Goal: Task Accomplishment & Management: Use online tool/utility

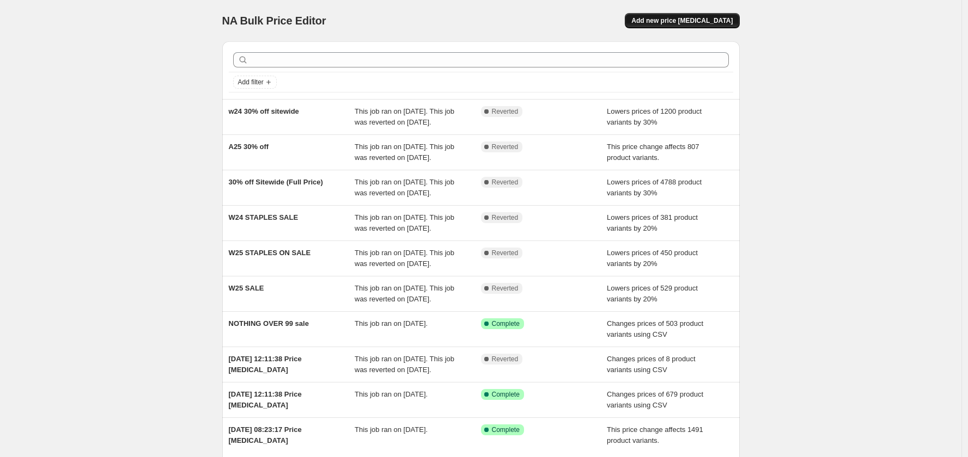
click at [718, 18] on span "Add new price change job" at bounding box center [681, 20] width 101 height 9
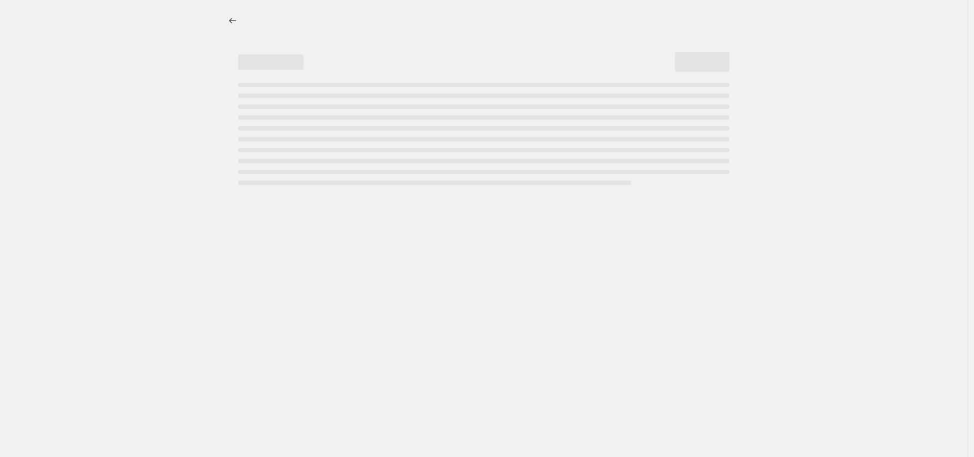
select select "percentage"
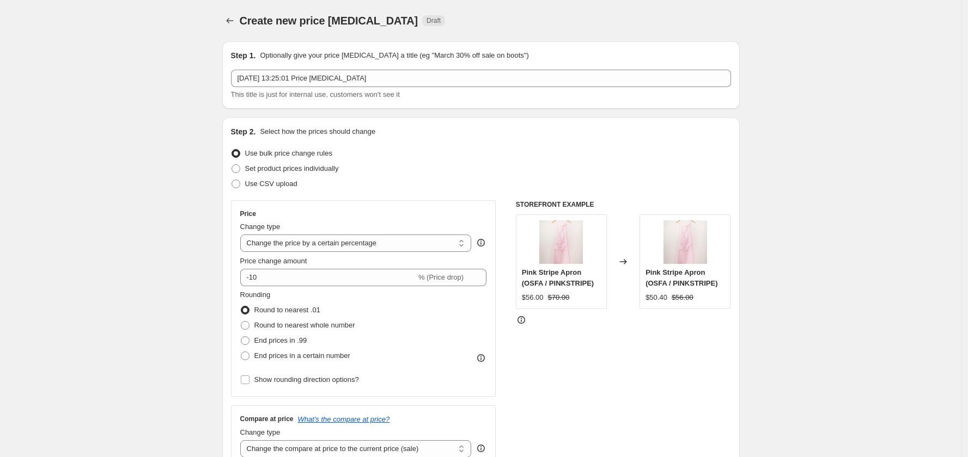
click at [421, 64] on div "Step 1. Optionally give your price change job a title (eg "March 30% off sale o…" at bounding box center [481, 75] width 500 height 50
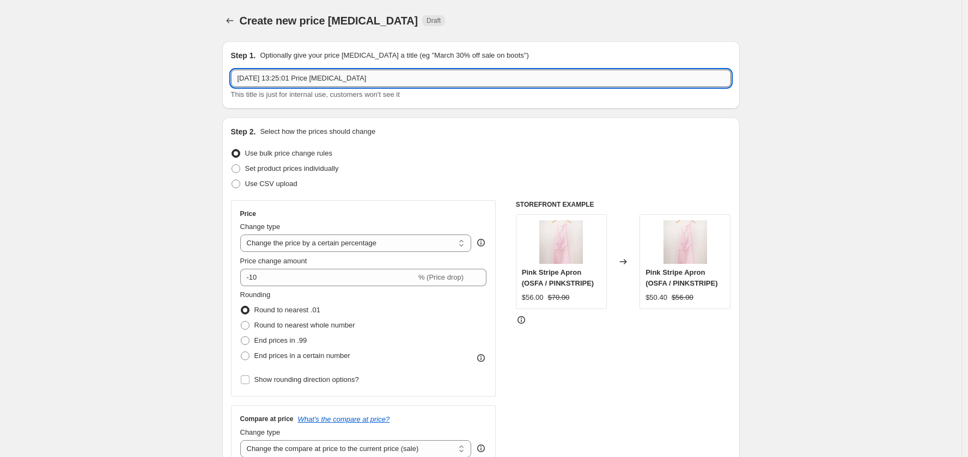
click at [418, 76] on input "3 Sept 2025, 13:25:01 Price change job" at bounding box center [481, 78] width 500 height 17
drag, startPoint x: 385, startPoint y: 77, endPoint x: 185, endPoint y: 46, distance: 202.2
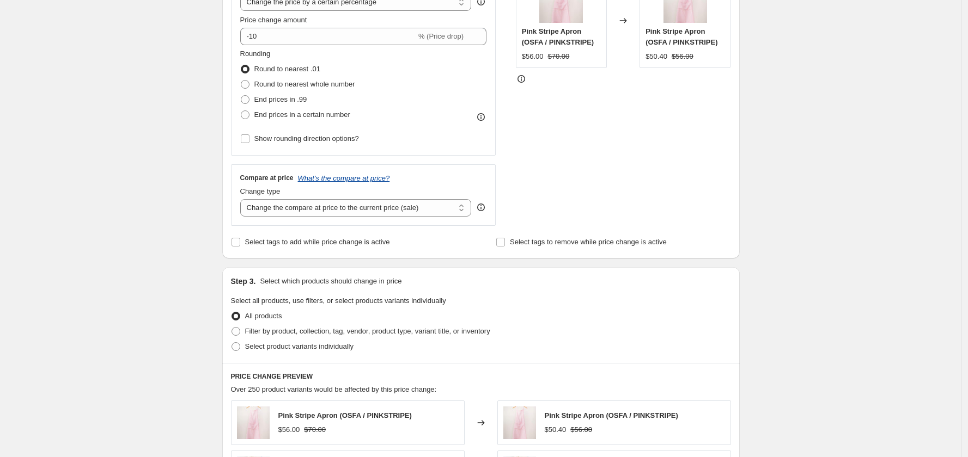
scroll to position [162, 0]
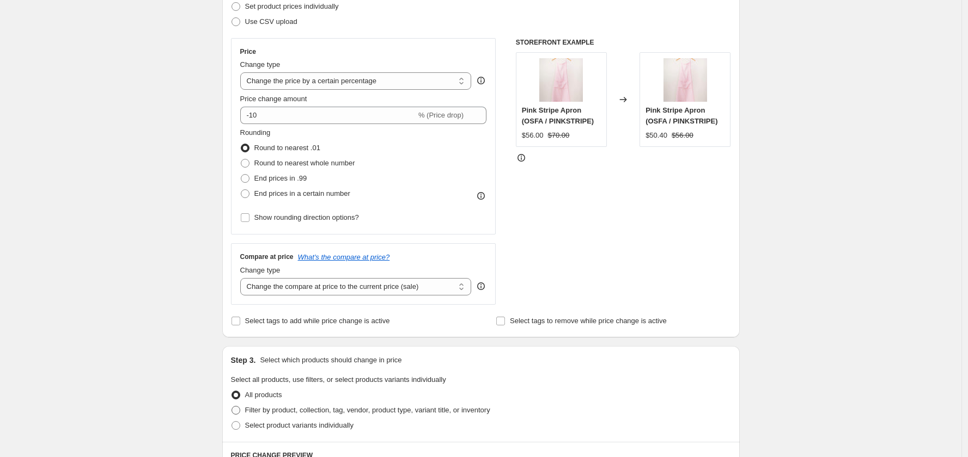
type input "up to 50% off"
click at [315, 408] on span "Filter by product, collection, tag, vendor, product type, variant title, or inv…" at bounding box center [367, 410] width 245 height 8
click at [232, 407] on input "Filter by product, collection, tag, vendor, product type, variant title, or inv…" at bounding box center [231, 406] width 1 height 1
radio input "true"
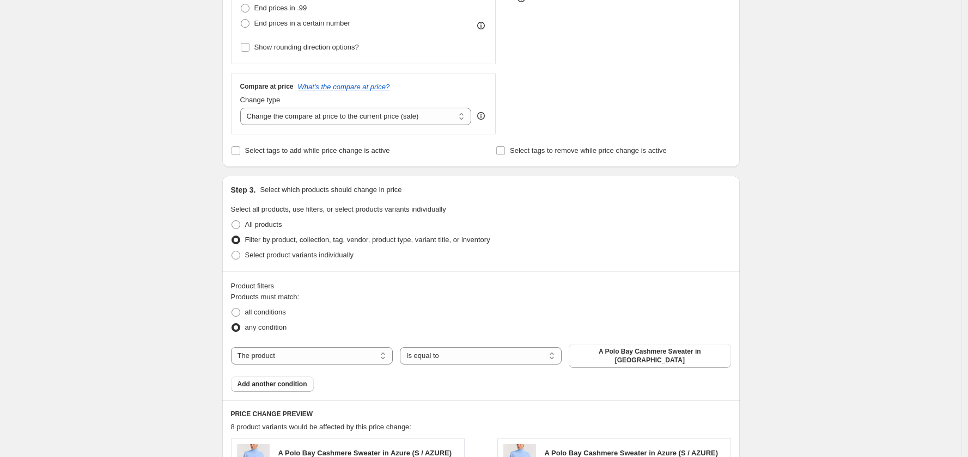
scroll to position [341, 0]
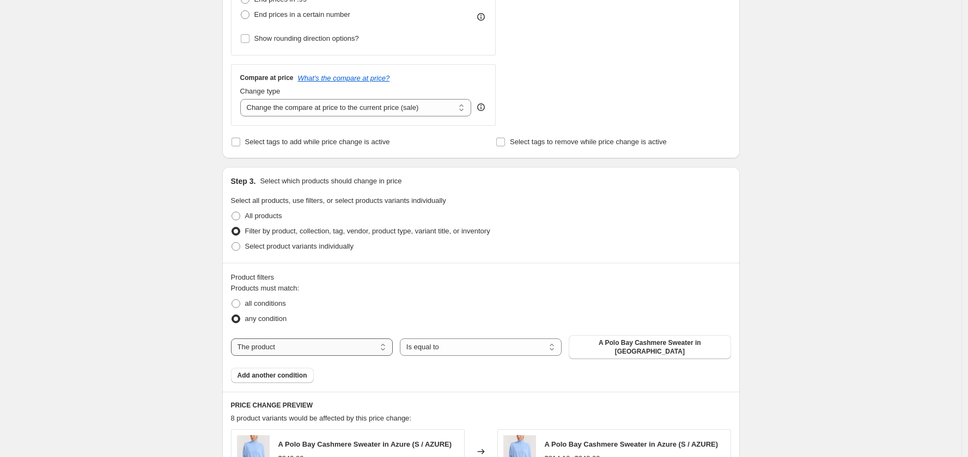
click at [304, 343] on select "The product The product's collection The product's tag The product's vendor The…" at bounding box center [312, 347] width 162 height 17
select select "collection"
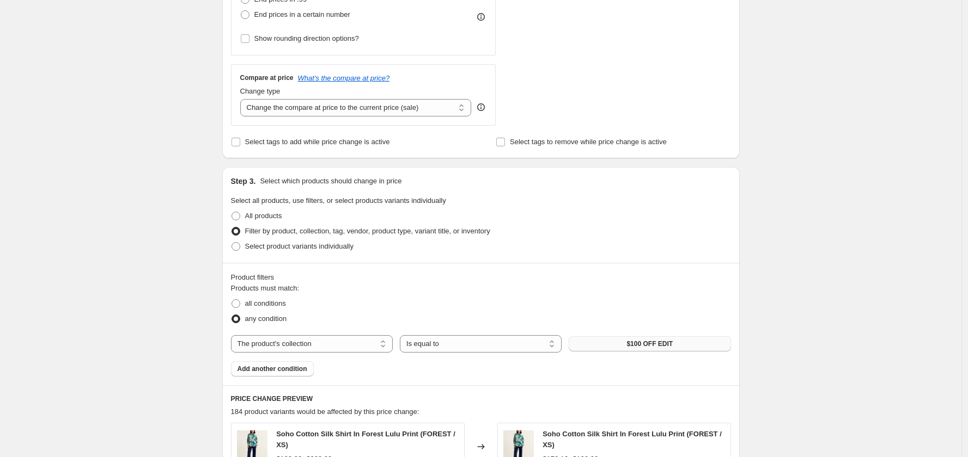
click at [697, 346] on button "$100 OFF EDIT" at bounding box center [650, 344] width 162 height 15
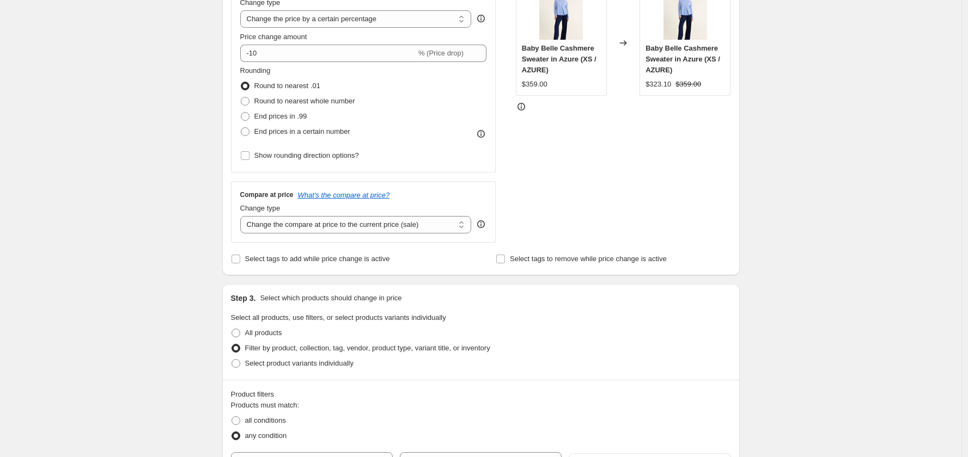
scroll to position [0, 0]
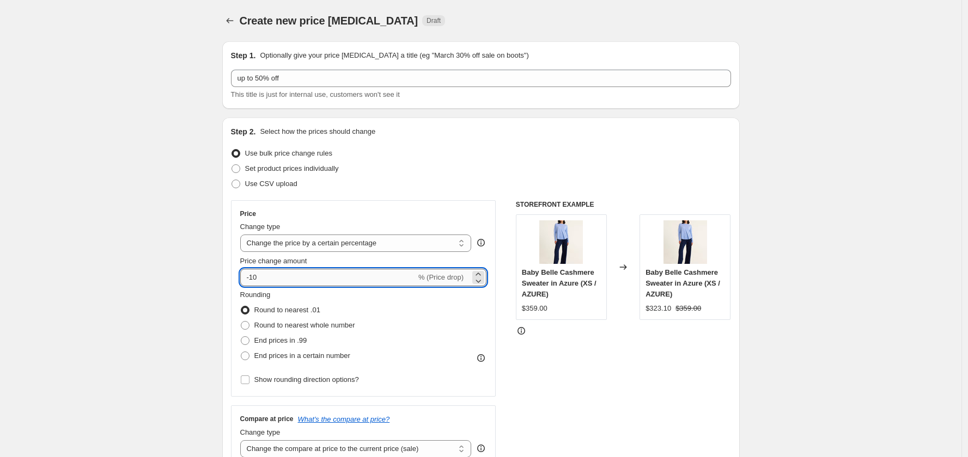
drag, startPoint x: 292, startPoint y: 282, endPoint x: 249, endPoint y: 278, distance: 43.7
click at [249, 278] on input "-10" at bounding box center [328, 277] width 176 height 17
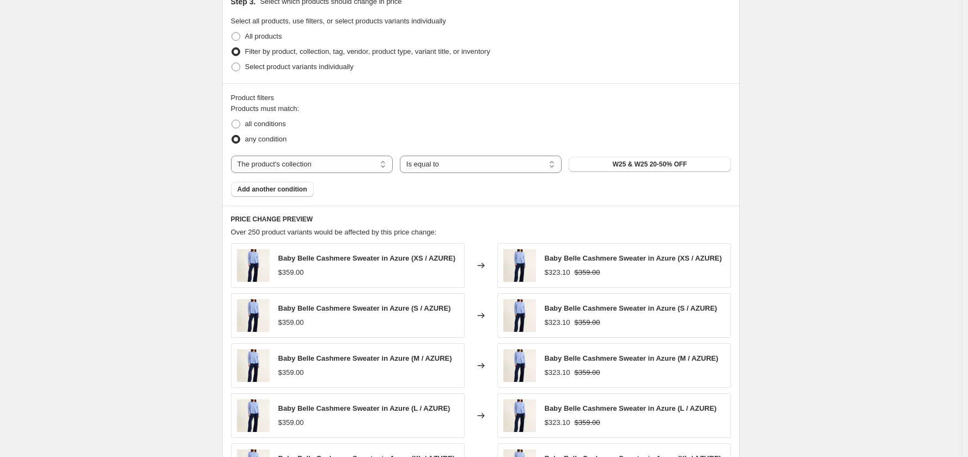
scroll to position [761, 0]
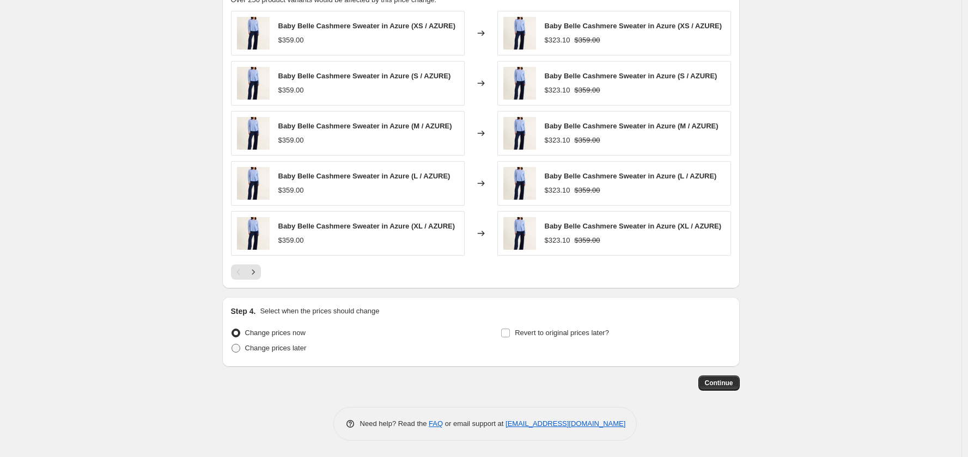
type input "-20"
click at [297, 350] on span "Change prices later" at bounding box center [276, 348] width 62 height 8
click at [232, 345] on input "Change prices later" at bounding box center [231, 344] width 1 height 1
radio input "true"
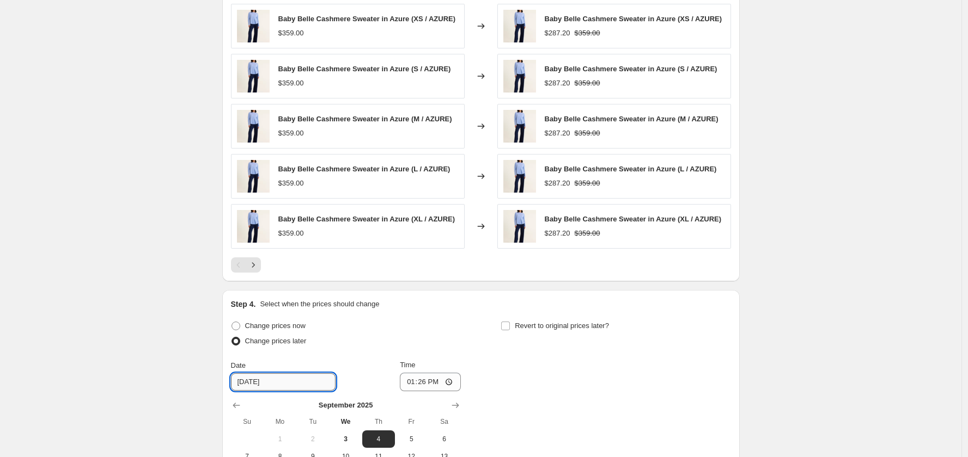
click at [273, 391] on input "9/4/2025" at bounding box center [283, 382] width 105 height 17
click at [261, 388] on input "9/4/2025" at bounding box center [283, 382] width 105 height 17
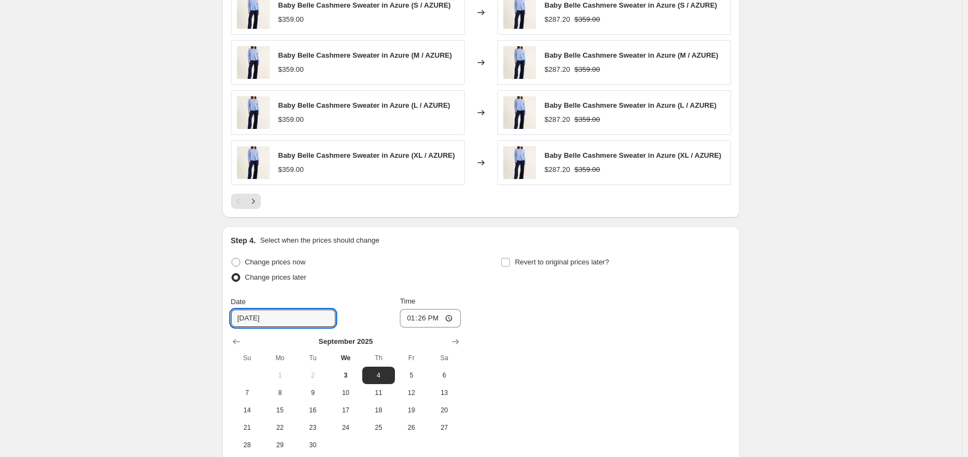
scroll to position [845, 0]
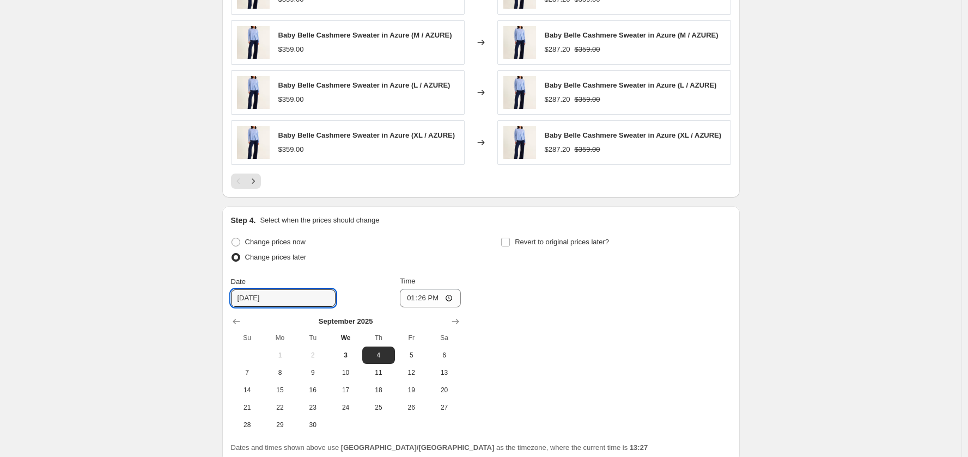
click at [508, 314] on div "Change prices now Change prices later Date 9/4/2025 Time 13:26 September 2025 S…" at bounding box center [481, 334] width 500 height 199
click at [437, 305] on input "13:26" at bounding box center [430, 298] width 61 height 19
click at [415, 307] on input "13:26" at bounding box center [430, 298] width 61 height 19
click at [422, 304] on input "13:26" at bounding box center [430, 298] width 61 height 19
click at [413, 306] on input "13:26" at bounding box center [430, 298] width 61 height 19
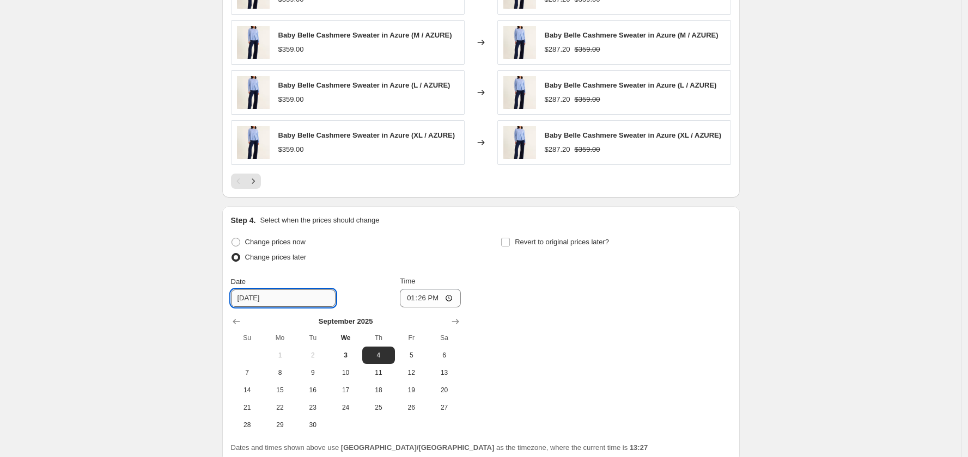
click at [277, 307] on input "9/4/2025" at bounding box center [283, 298] width 105 height 17
click at [461, 282] on div "Change prices now Change prices later Date 9/4/2025 Time 13:26 September 2025 S…" at bounding box center [346, 334] width 230 height 199
click at [253, 307] on input "9/4/2025" at bounding box center [283, 298] width 105 height 17
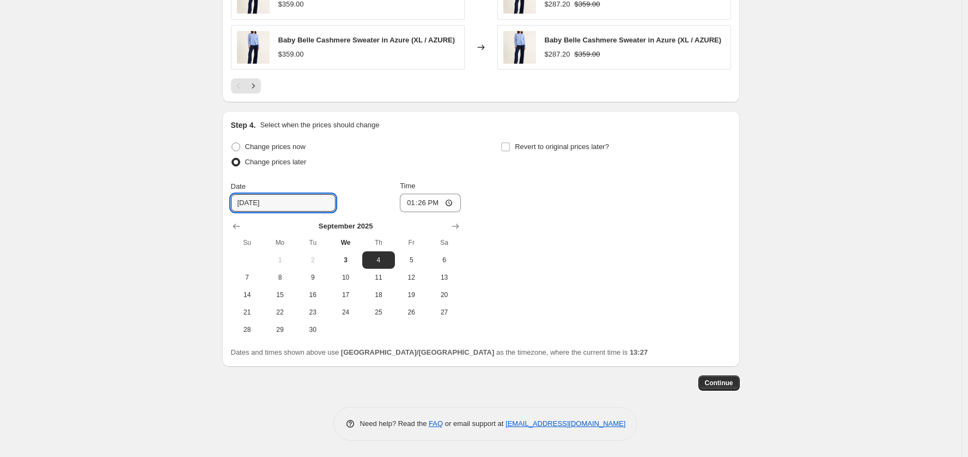
scroll to position [947, 0]
click at [526, 265] on div "Change prices now Change prices later Date 9/4/2025 Time 13:26 September 2025 S…" at bounding box center [481, 238] width 500 height 199
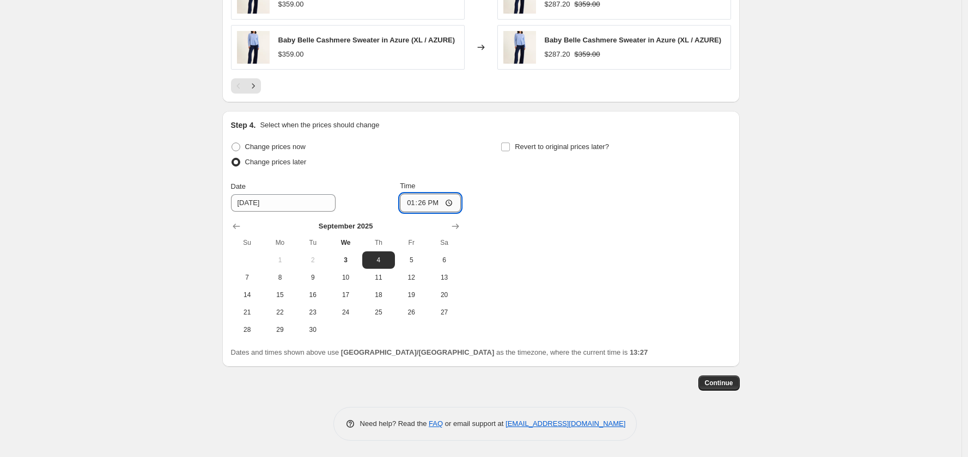
click at [412, 207] on input "13:26" at bounding box center [430, 203] width 61 height 19
type input "06:30"
click at [533, 222] on div "Change prices now Change prices later Date 9/4/2025 Time 06:30 September 2025 S…" at bounding box center [481, 238] width 500 height 199
click at [721, 383] on span "Continue" at bounding box center [719, 383] width 28 height 9
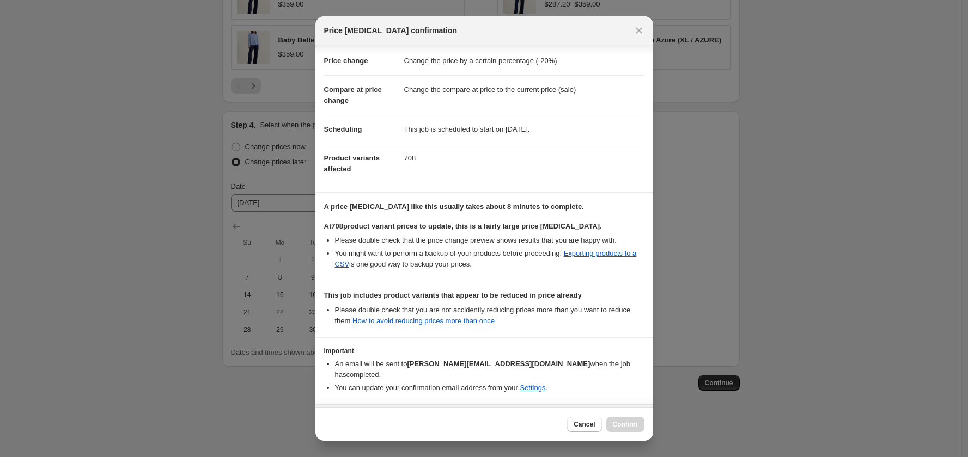
scroll to position [48, 0]
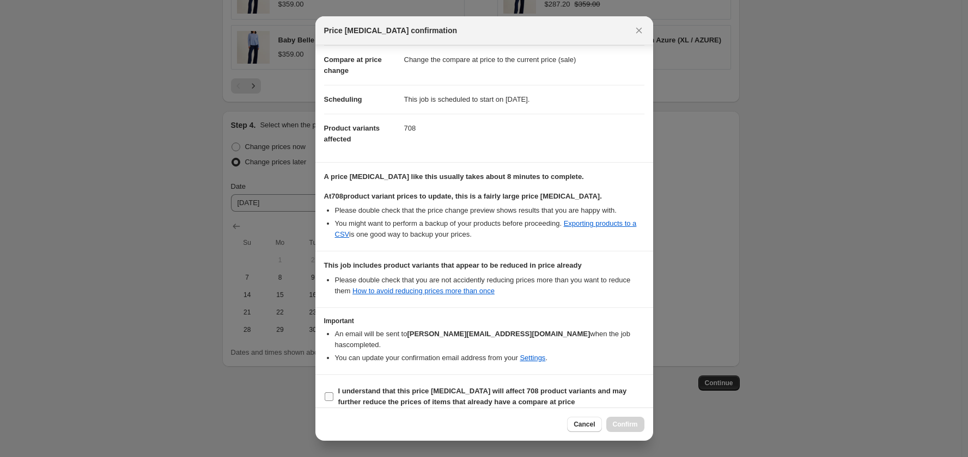
click at [347, 393] on b "I understand that this price change job will affect 708 product variants and ma…" at bounding box center [482, 396] width 289 height 19
click at [333, 393] on input "I understand that this price change job will affect 708 product variants and ma…" at bounding box center [329, 397] width 9 height 9
checkbox input "true"
click at [626, 425] on span "Confirm" at bounding box center [625, 424] width 25 height 9
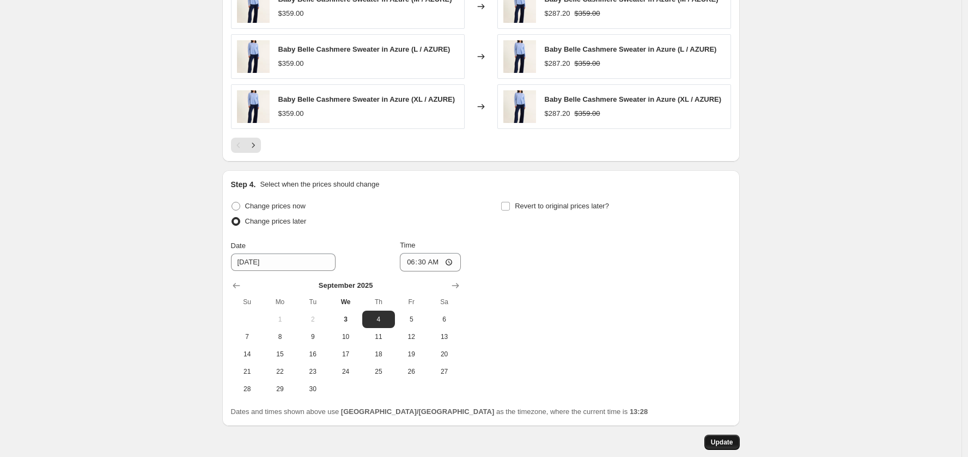
click at [723, 447] on span "Update" at bounding box center [722, 442] width 22 height 9
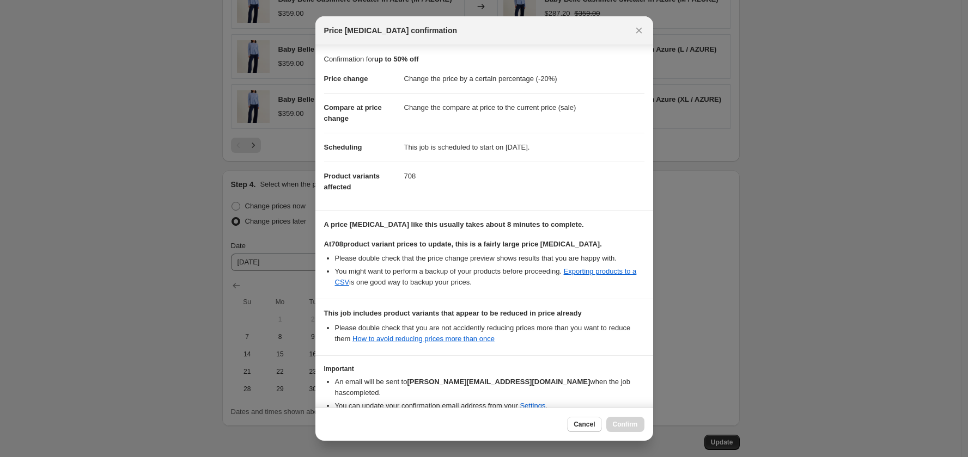
scroll to position [48, 0]
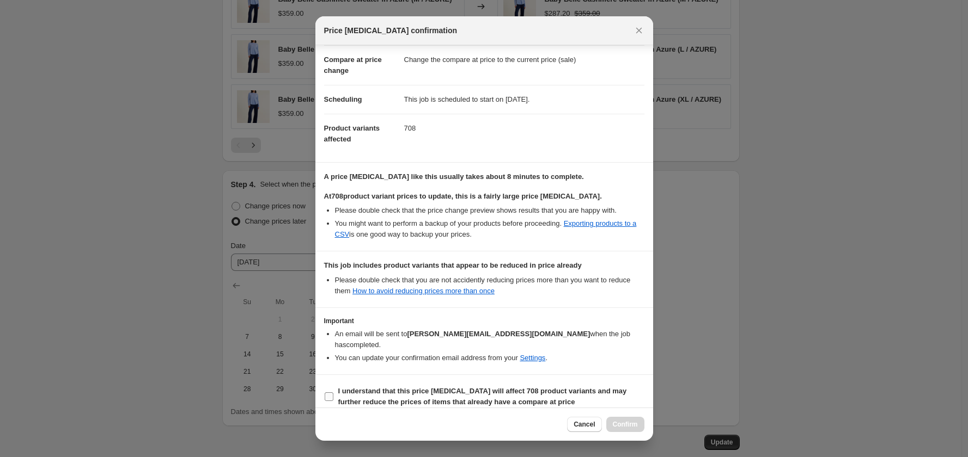
click at [533, 387] on b "I understand that this price change job will affect 708 product variants and ma…" at bounding box center [482, 396] width 289 height 19
click at [333, 393] on input "I understand that this price change job will affect 708 product variants and ma…" at bounding box center [329, 397] width 9 height 9
checkbox input "true"
click at [632, 421] on span "Confirm" at bounding box center [625, 424] width 25 height 9
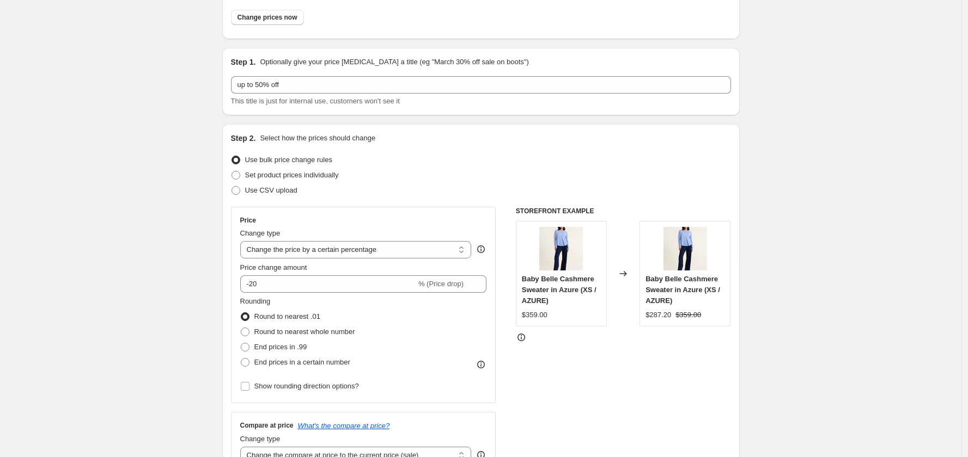
scroll to position [0, 0]
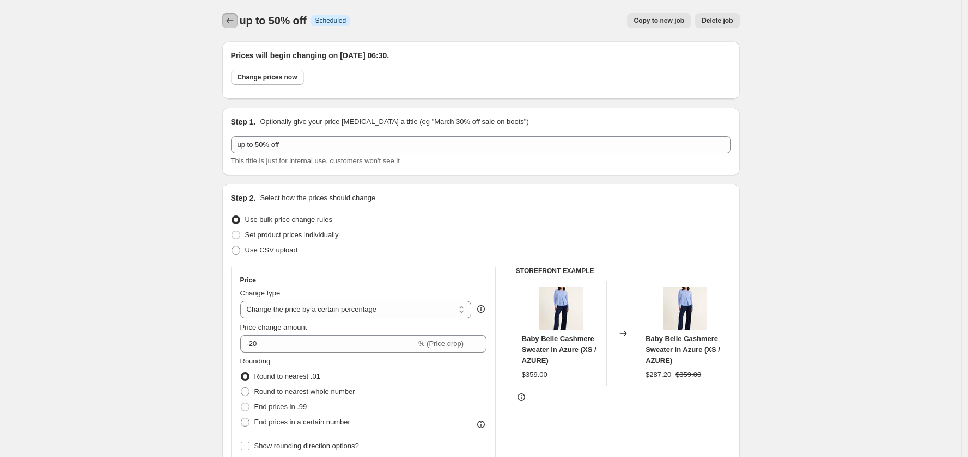
click at [231, 17] on icon "Price change jobs" at bounding box center [229, 20] width 11 height 11
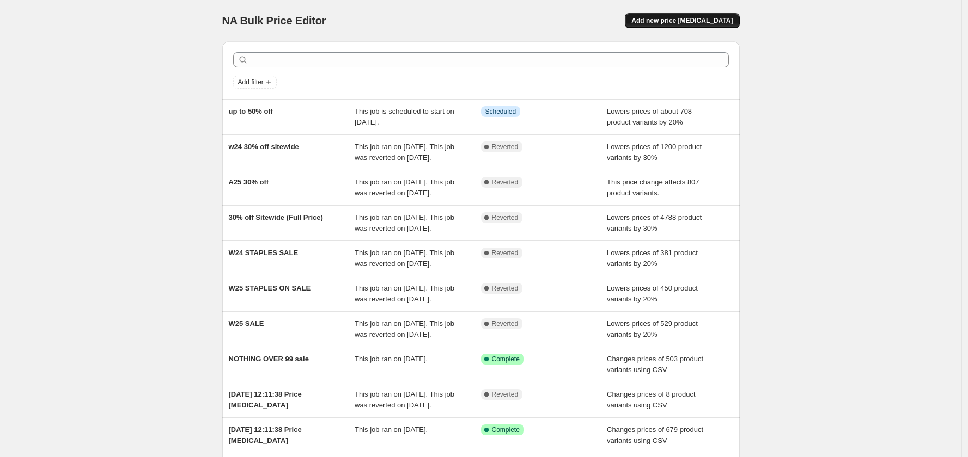
click at [736, 21] on button "Add new price change job" at bounding box center [682, 20] width 114 height 15
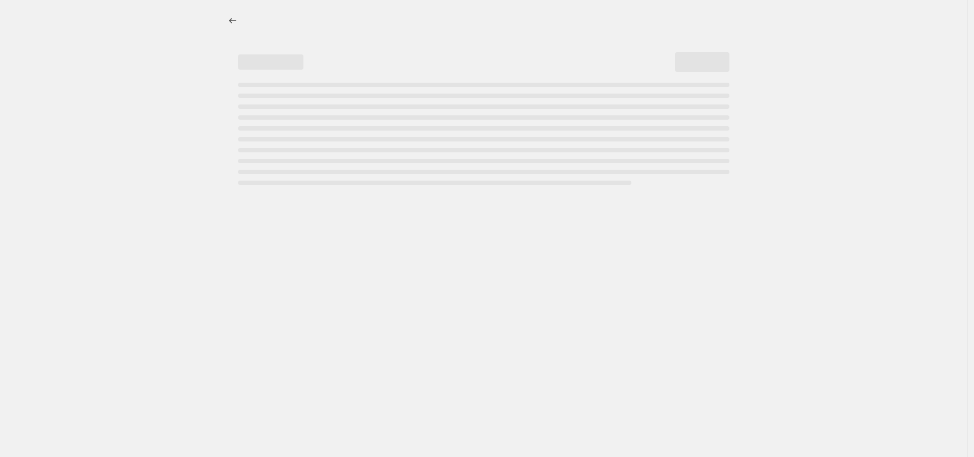
select select "percentage"
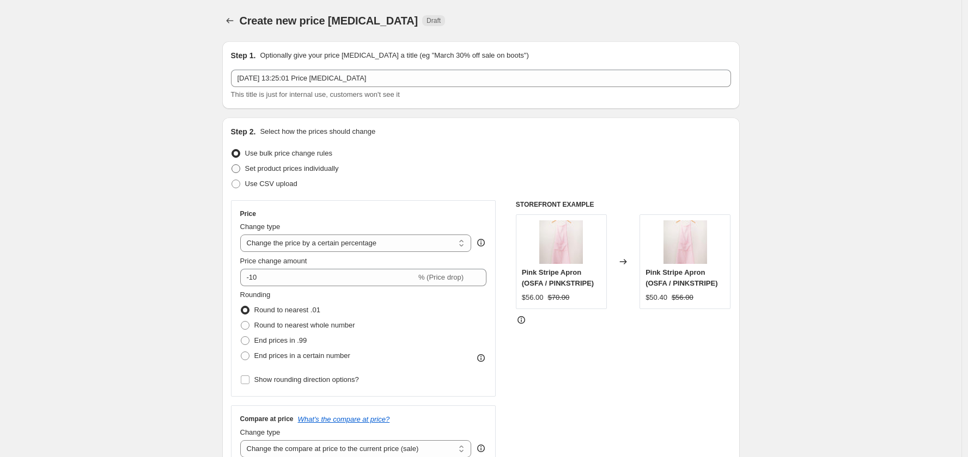
click at [319, 164] on span "Set product prices individually" at bounding box center [292, 168] width 94 height 8
click at [232, 164] on input "Set product prices individually" at bounding box center [231, 164] width 1 height 1
radio input "true"
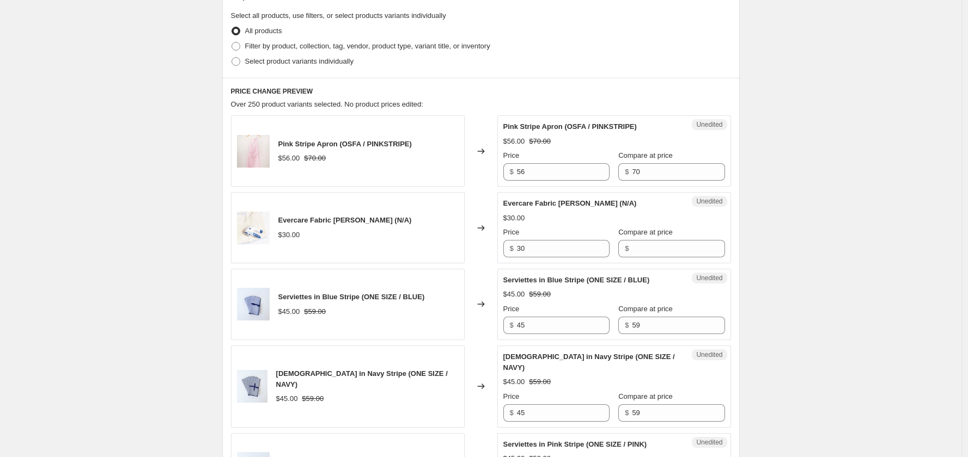
scroll to position [159, 0]
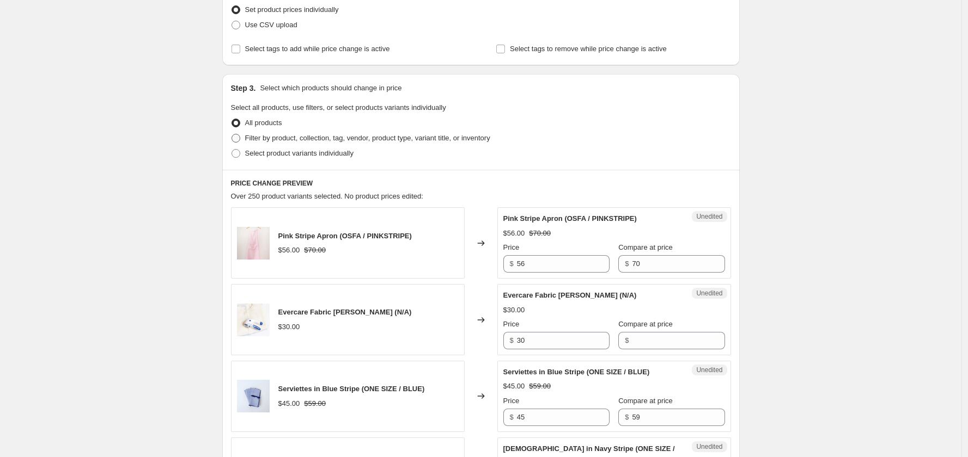
click at [315, 141] on span "Filter by product, collection, tag, vendor, product type, variant title, or inv…" at bounding box center [367, 138] width 245 height 8
click at [232, 135] on input "Filter by product, collection, tag, vendor, product type, variant title, or inv…" at bounding box center [231, 134] width 1 height 1
radio input "true"
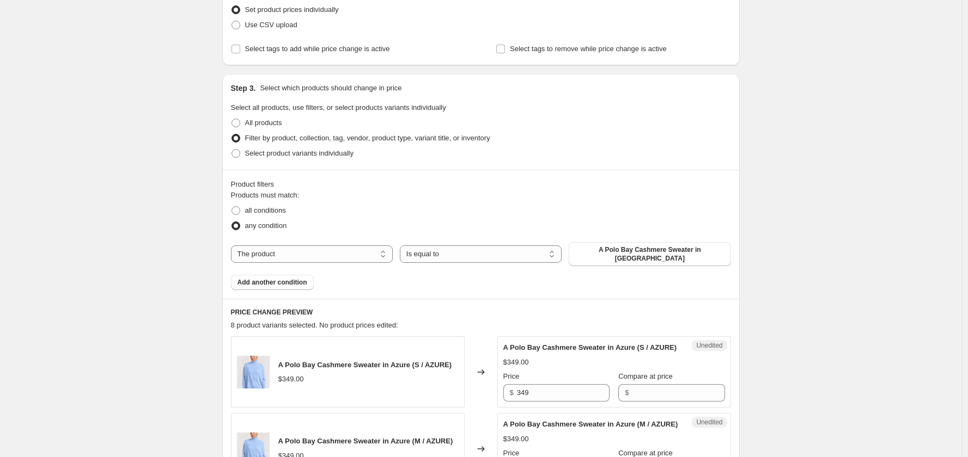
click at [262, 114] on legend "Select all products, use filters, or select products variants individually" at bounding box center [338, 108] width 215 height 13
click at [266, 121] on span "All products" at bounding box center [263, 123] width 37 height 8
click at [232, 119] on input "All products" at bounding box center [231, 119] width 1 height 1
radio input "true"
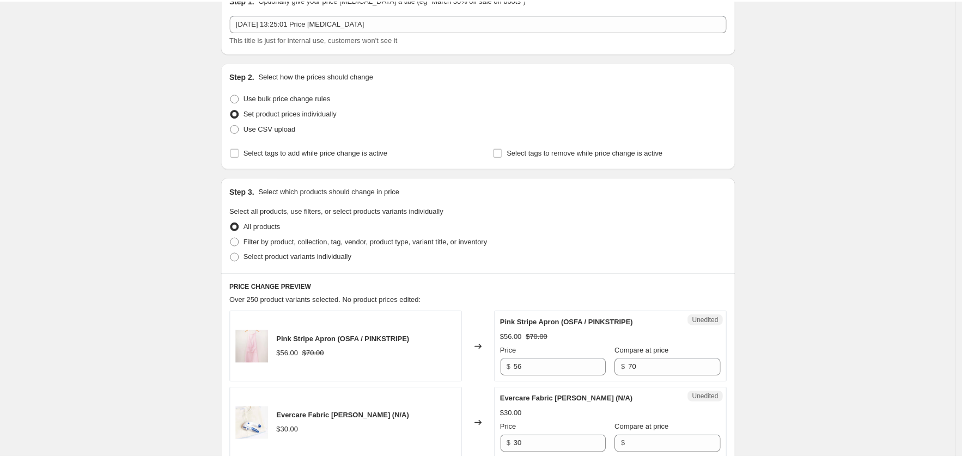
scroll to position [0, 0]
